Goal: Contribute content: Add original content to the website for others to see

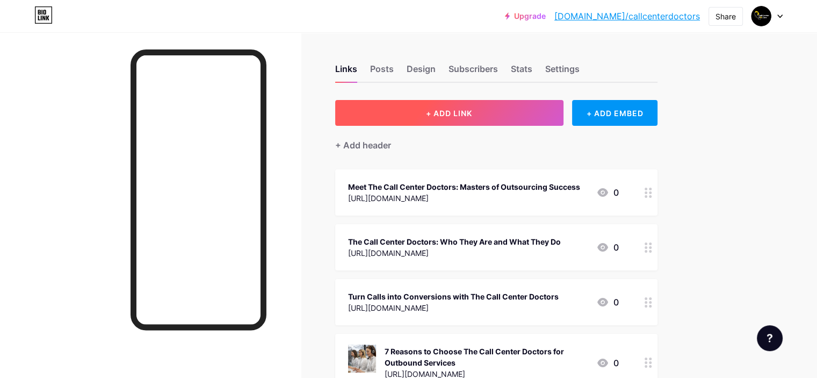
click at [472, 116] on span "+ ADD LINK" at bounding box center [449, 113] width 46 height 9
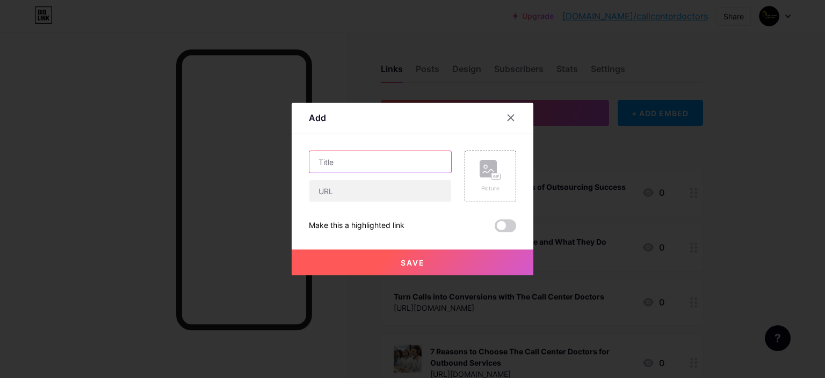
click at [336, 156] on input "text" at bounding box center [380, 161] width 142 height 21
click at [358, 187] on input "text" at bounding box center [380, 190] width 142 height 21
paste input "[URL][DOMAIN_NAME]"
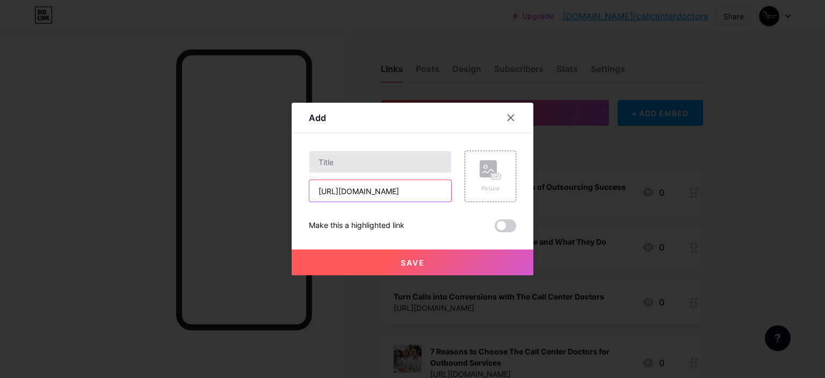
type input "[URL][DOMAIN_NAME]"
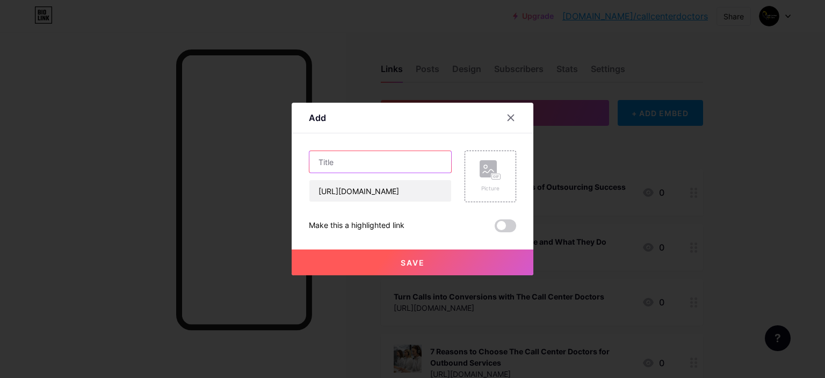
scroll to position [0, 0]
click at [356, 165] on input "text" at bounding box center [380, 161] width 142 height 21
paste input "Real Truth Behind Call Center Doctor’s Super Shiny Social Media Ads"
type input "Real Truth Behind Call Center Doctor’s Super Shiny Social Media Ads"
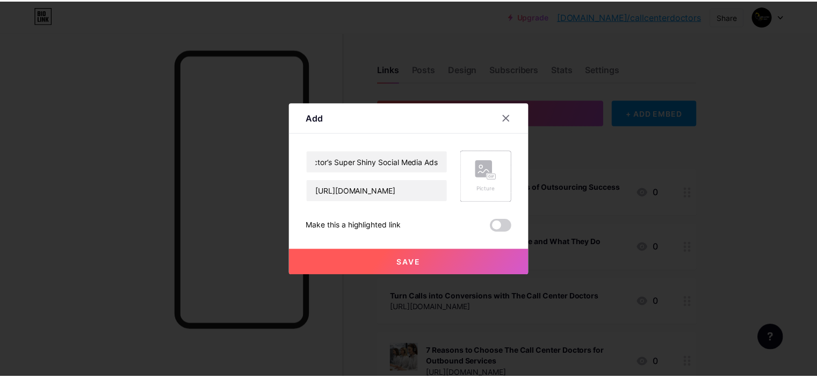
scroll to position [0, 0]
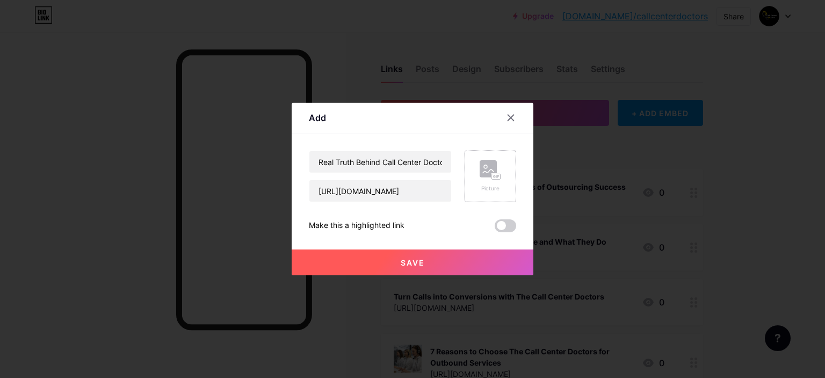
click at [500, 176] on rect at bounding box center [496, 176] width 9 height 5
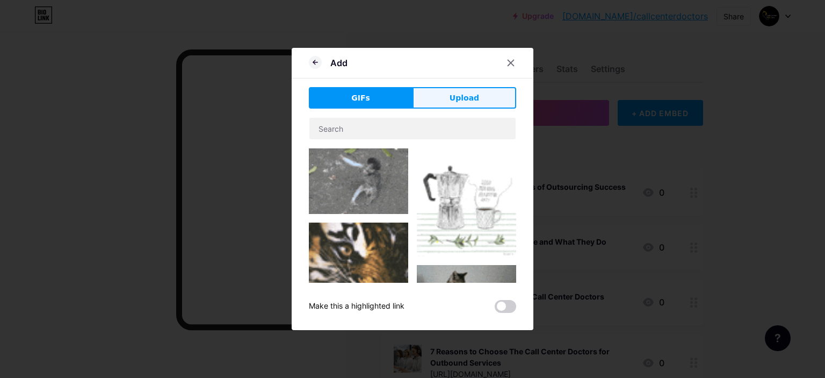
click at [451, 98] on span "Upload" at bounding box center [465, 97] width 30 height 11
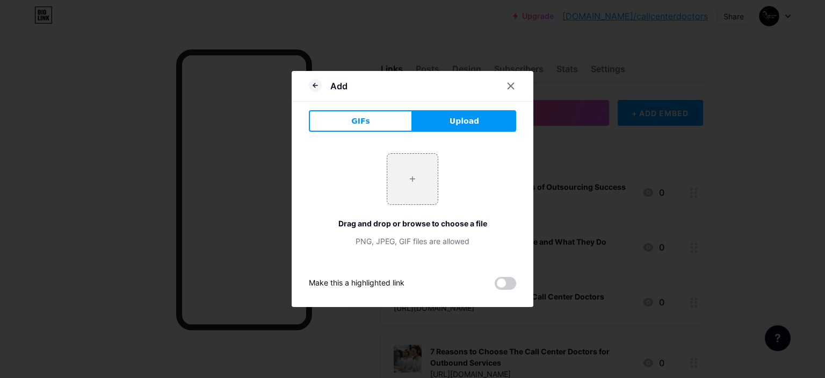
click at [464, 121] on span "Upload" at bounding box center [465, 121] width 30 height 11
click at [406, 195] on input "file" at bounding box center [412, 179] width 51 height 51
type input "C:\fakepath\Call Center Doctors - CCDOCS.jpg"
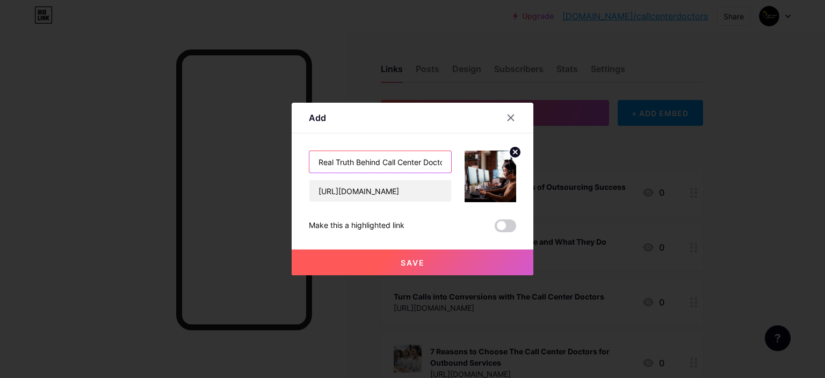
click at [320, 155] on input "Real Truth Behind Call Center Doctor’s Super Shiny Social Media Ads" at bounding box center [380, 161] width 142 height 21
click at [414, 265] on span "Save" at bounding box center [413, 262] width 24 height 9
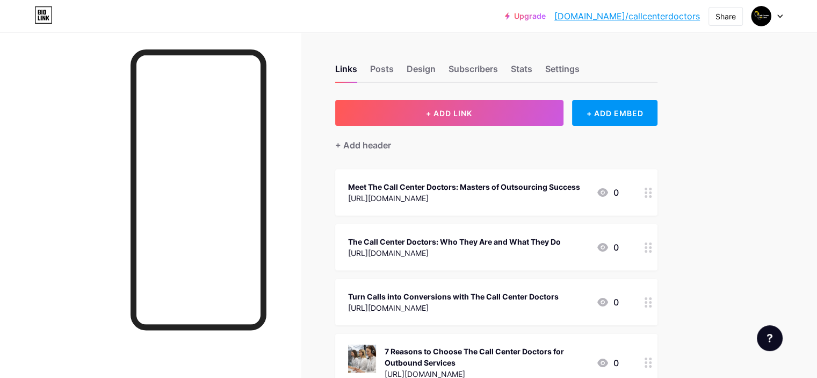
click at [657, 15] on link "[DOMAIN_NAME]/callcenterdoctors" at bounding box center [627, 16] width 146 height 13
